Goal: Transaction & Acquisition: Purchase product/service

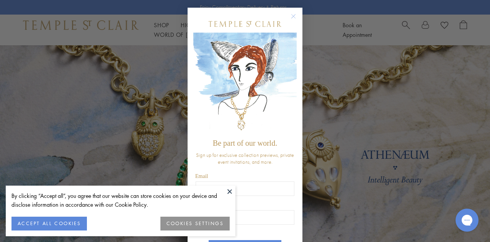
click at [294, 12] on icon "Close dialog" at bounding box center [294, 16] width 10 height 10
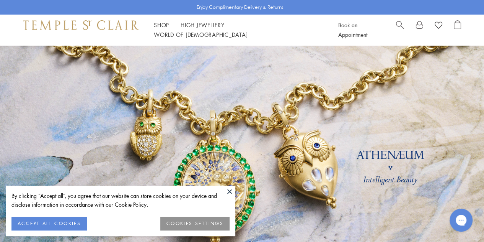
click at [232, 189] on button at bounding box center [229, 190] width 11 height 11
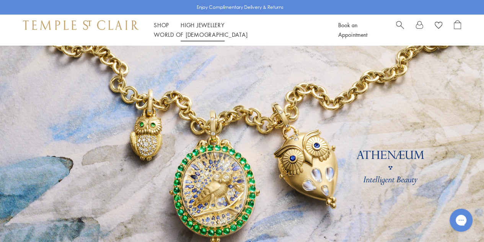
click at [171, 33] on ul "Shop Shop Categories Amulets Pendants & Charms Lockets Chains & Leather Cords E…" at bounding box center [237, 29] width 167 height 19
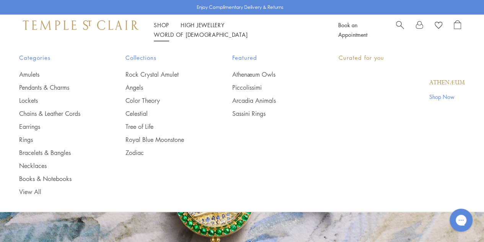
click at [165, 29] on link "Shop Shop" at bounding box center [161, 25] width 15 height 8
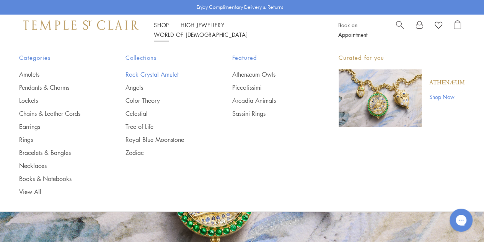
click at [168, 73] on link "Rock Crystal Amulet" at bounding box center [164, 74] width 76 height 8
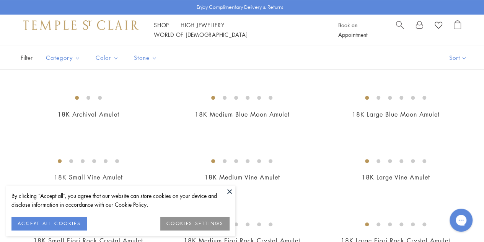
scroll to position [56, 0]
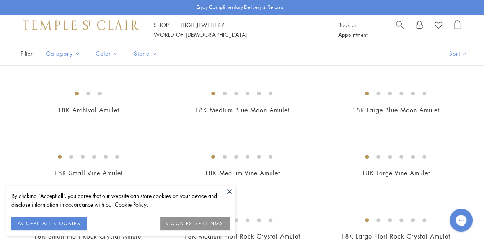
click at [229, 195] on button at bounding box center [229, 190] width 11 height 11
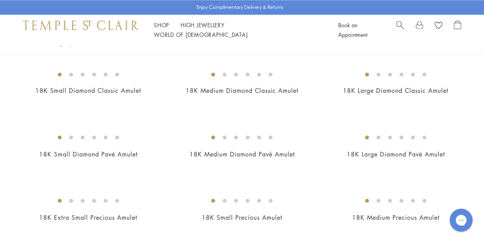
scroll to position [484, 0]
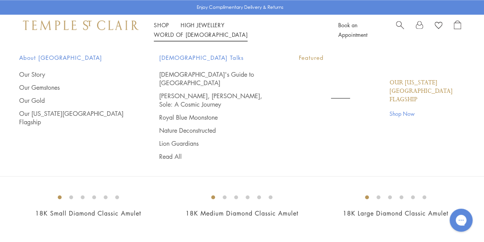
click at [248, 32] on link "World of Temple World of Temple" at bounding box center [201, 35] width 94 height 8
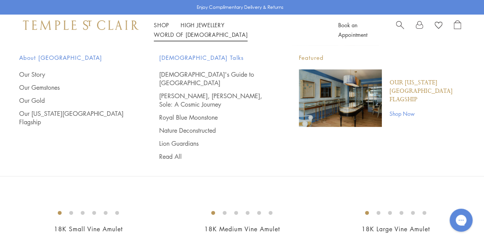
click at [71, 59] on span "About [GEOGRAPHIC_DATA]" at bounding box center [73, 58] width 109 height 10
click at [46, 74] on link "Our Story" at bounding box center [73, 74] width 109 height 8
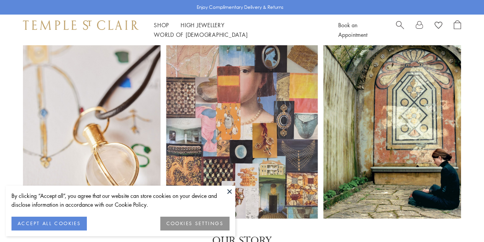
click at [46, 74] on div at bounding box center [242, 131] width 484 height 173
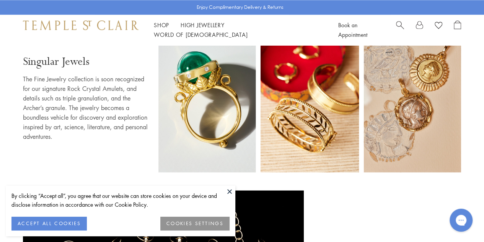
scroll to position [520, 0]
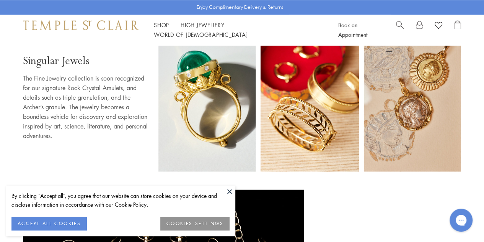
click at [230, 193] on button at bounding box center [229, 190] width 11 height 11
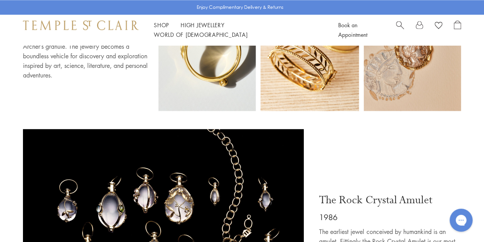
scroll to position [581, 0]
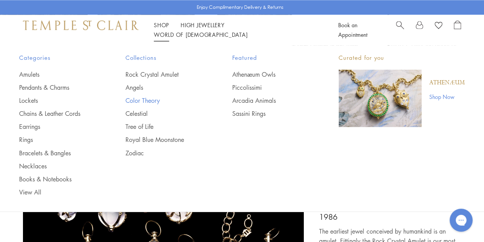
click at [151, 97] on link "Color Theory" at bounding box center [164, 100] width 76 height 8
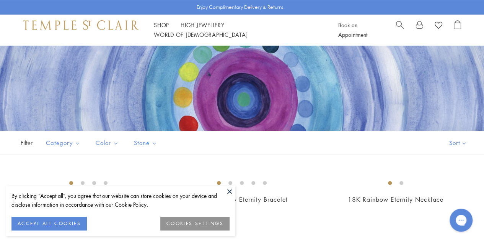
scroll to position [69, 0]
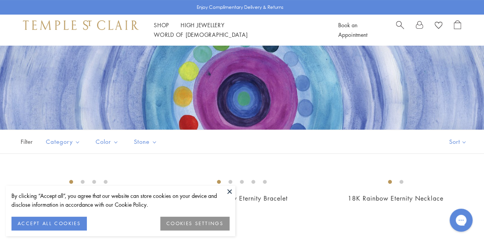
click at [229, 192] on button at bounding box center [229, 190] width 11 height 11
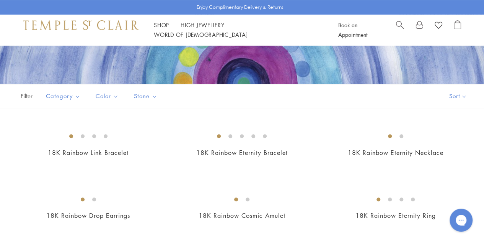
scroll to position [114, 0]
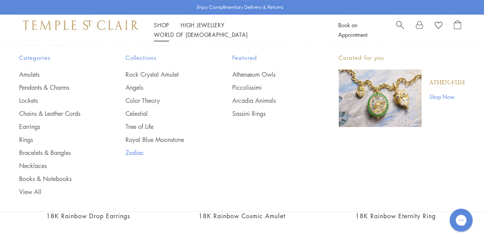
click at [144, 153] on link "Zodiac" at bounding box center [164, 152] width 76 height 8
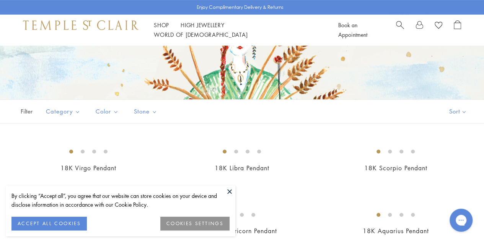
scroll to position [100, 0]
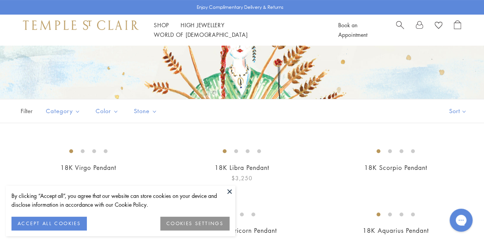
click at [232, 192] on button at bounding box center [229, 190] width 11 height 11
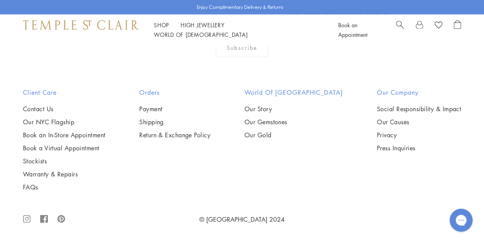
scroll to position [1474, 0]
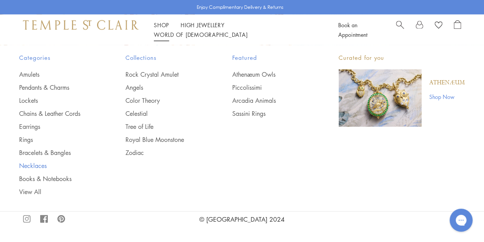
click at [39, 165] on link "Necklaces" at bounding box center [57, 165] width 76 height 8
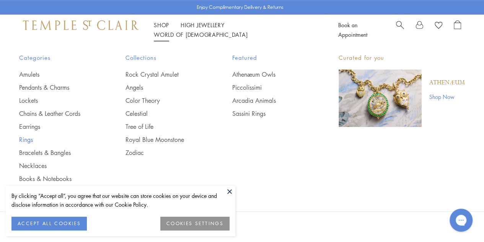
scroll to position [210, 0]
click at [34, 137] on link "Rings" at bounding box center [57, 139] width 76 height 8
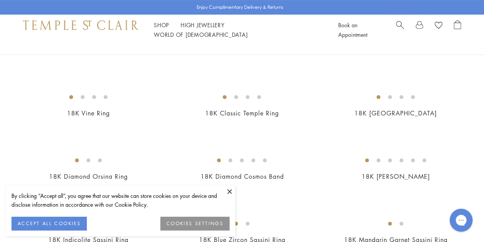
click at [229, 190] on button at bounding box center [229, 190] width 11 height 11
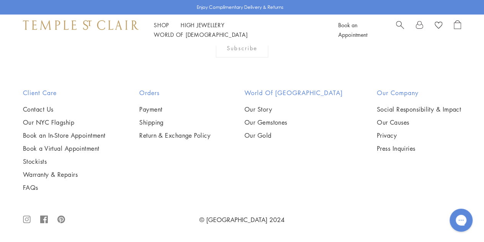
scroll to position [1407, 0]
click at [0, 0] on img at bounding box center [0, 0] width 0 height 0
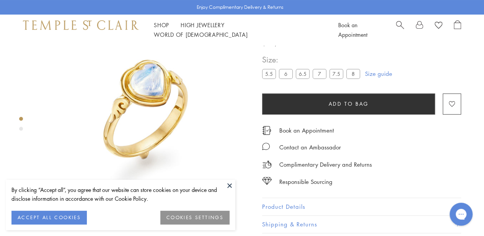
click at [398, 27] on span "Search" at bounding box center [400, 24] width 8 height 8
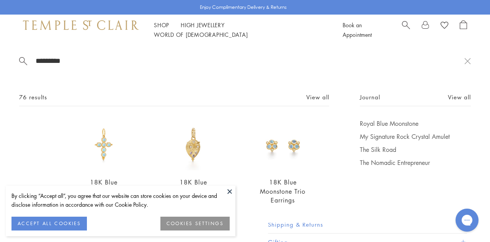
type input "*********"
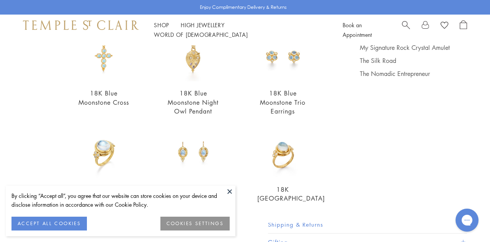
click at [228, 192] on button at bounding box center [229, 190] width 11 height 11
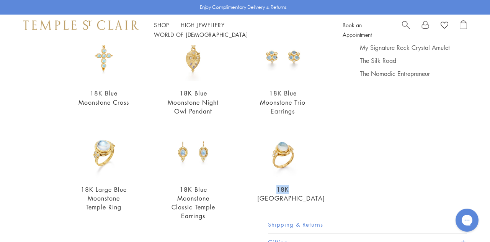
click at [228, 192] on div "18K Blue Moonstone Temple Ring $5,700" at bounding box center [264, 178] width 90 height 105
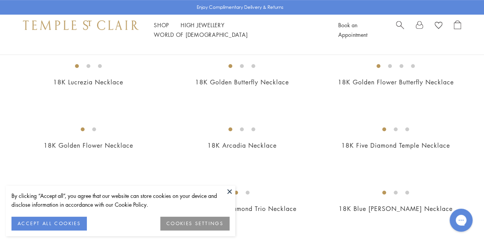
click at [227, 191] on button at bounding box center [229, 190] width 11 height 11
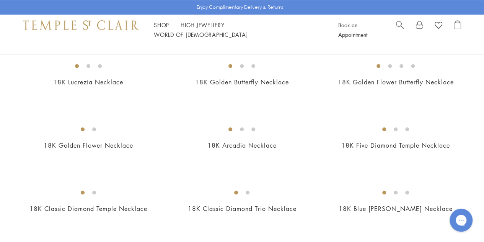
click at [0, 0] on img at bounding box center [0, 0] width 0 height 0
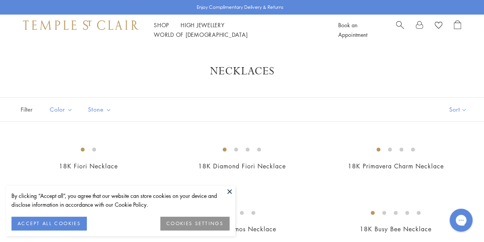
click at [401, 28] on span "Search" at bounding box center [400, 24] width 8 height 8
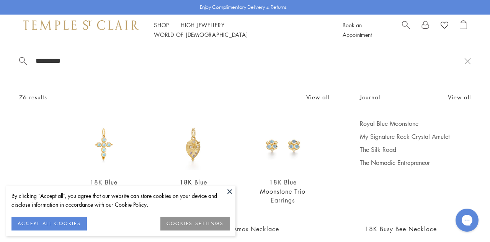
scroll to position [37, 0]
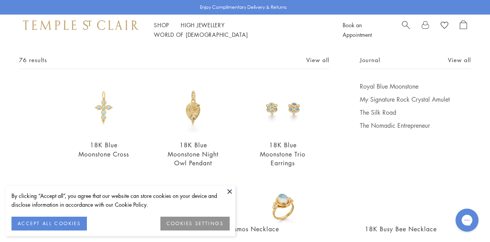
type input "*********"
click at [229, 191] on button at bounding box center [229, 190] width 11 height 11
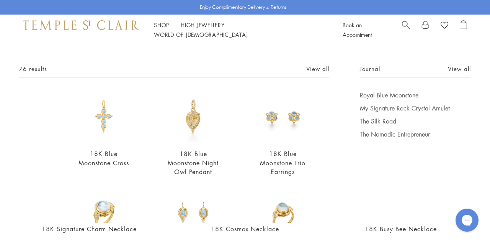
scroll to position [96, 0]
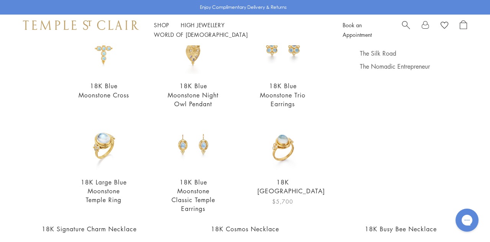
click at [270, 148] on img at bounding box center [282, 144] width 51 height 51
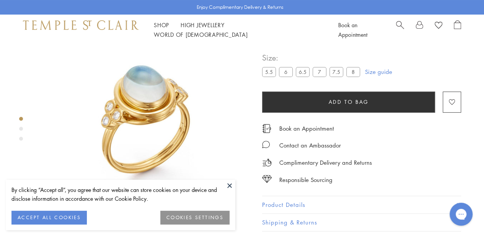
scroll to position [44, 0]
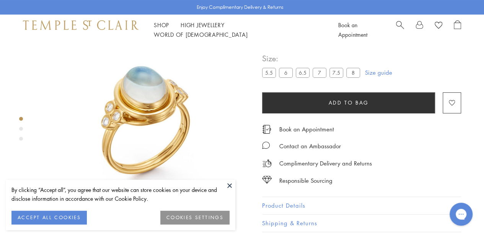
drag, startPoint x: 223, startPoint y: 183, endPoint x: 232, endPoint y: 183, distance: 8.5
click at [225, 182] on div "By clicking “Accept all”, you agree that our website can store cookies on your …" at bounding box center [121, 205] width 230 height 51
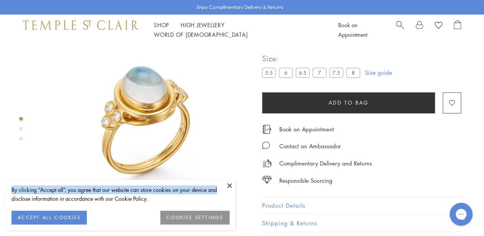
click at [232, 183] on button at bounding box center [229, 185] width 11 height 11
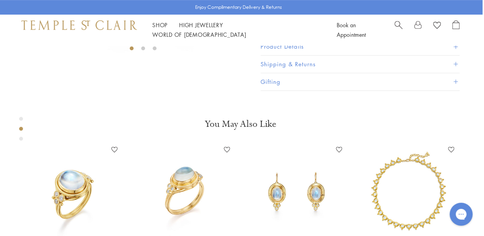
scroll to position [203, 2]
